Goal: Information Seeking & Learning: Learn about a topic

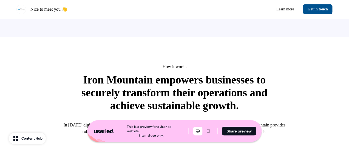
scroll to position [357, 0]
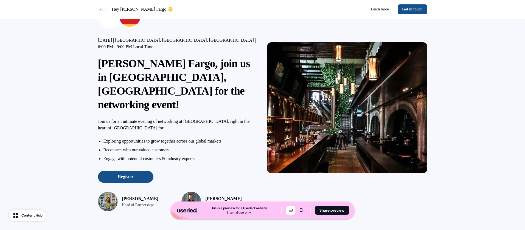
scroll to position [48, 0]
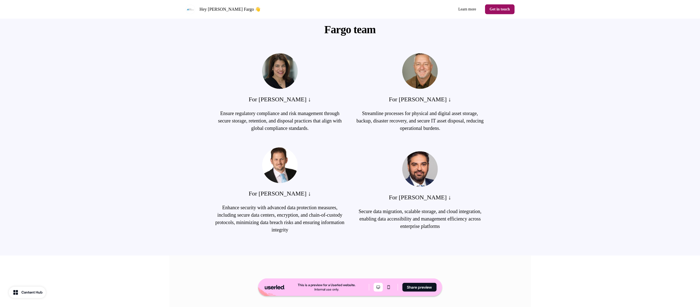
scroll to position [275, 0]
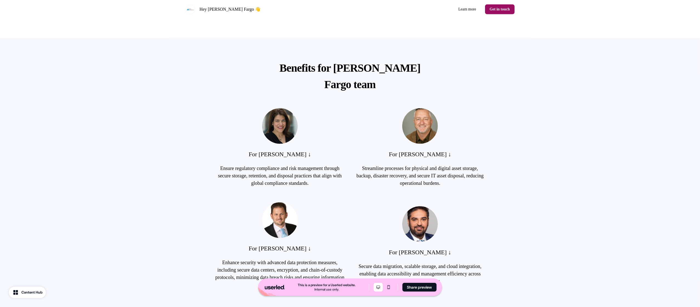
click at [493, 92] on div "Benefits for [PERSON_NAME] Fargo team For [PERSON_NAME] ↓ Ensure regulatory com…" at bounding box center [350, 174] width 362 height 272
